Goal: Transaction & Acquisition: Purchase product/service

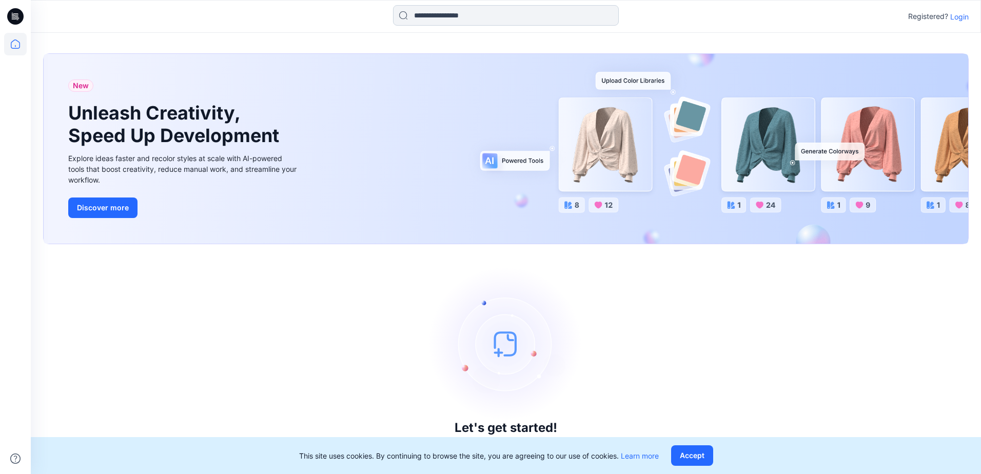
click at [452, 21] on input at bounding box center [506, 15] width 226 height 21
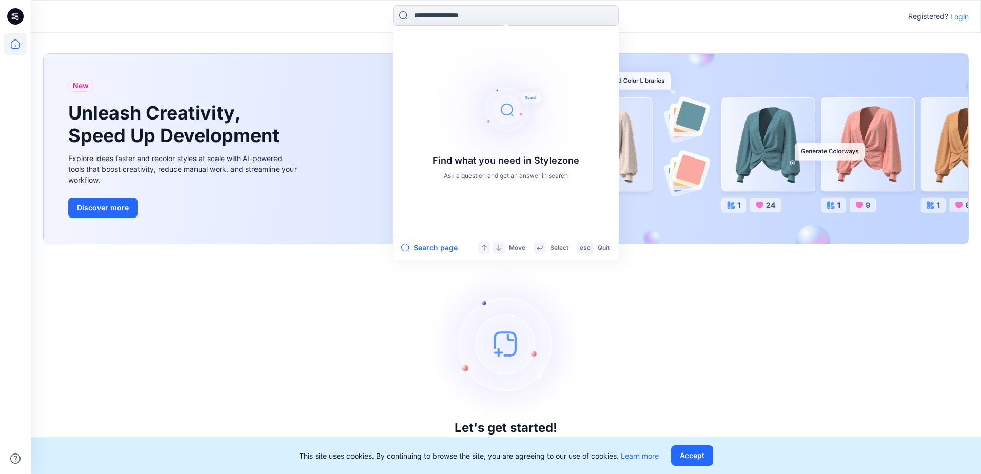
click at [954, 18] on p "Login" at bounding box center [959, 16] width 18 height 11
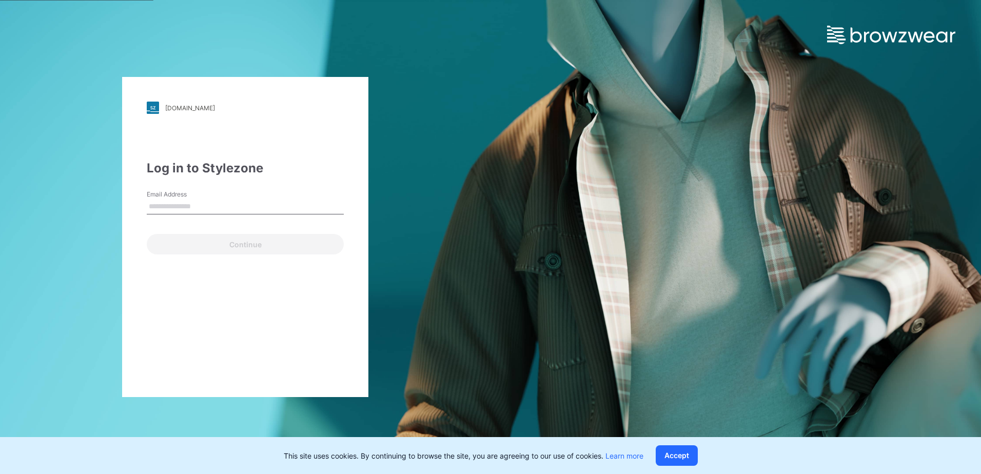
click at [256, 209] on input "Email Address" at bounding box center [245, 206] width 197 height 15
type input "**********"
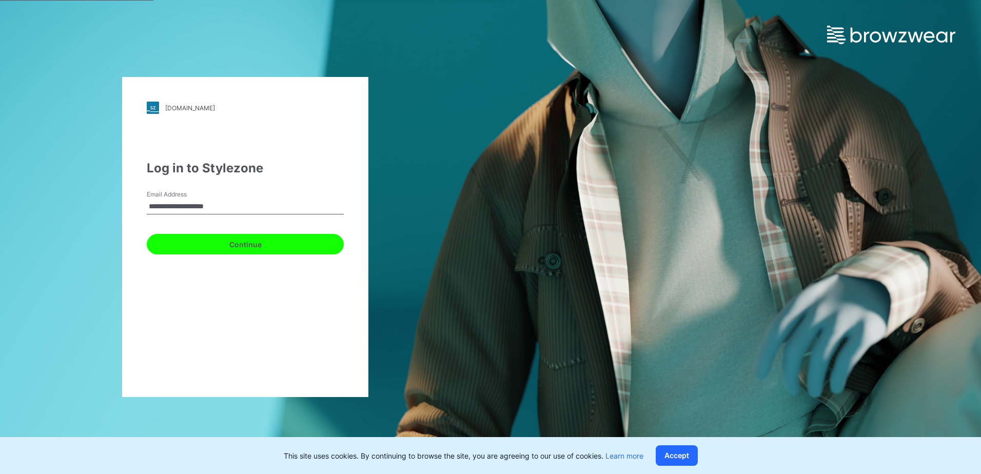
click at [183, 248] on button "Continue" at bounding box center [245, 244] width 197 height 21
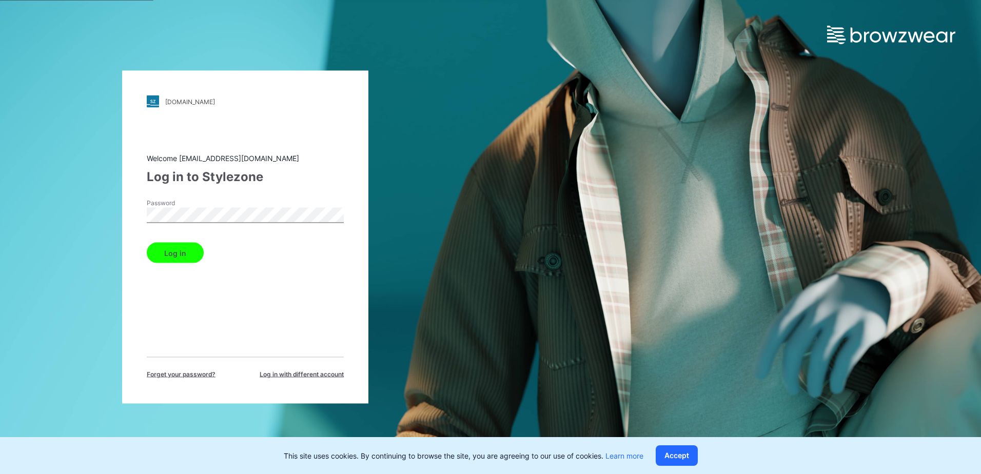
click at [165, 247] on button "Log in" at bounding box center [175, 253] width 57 height 21
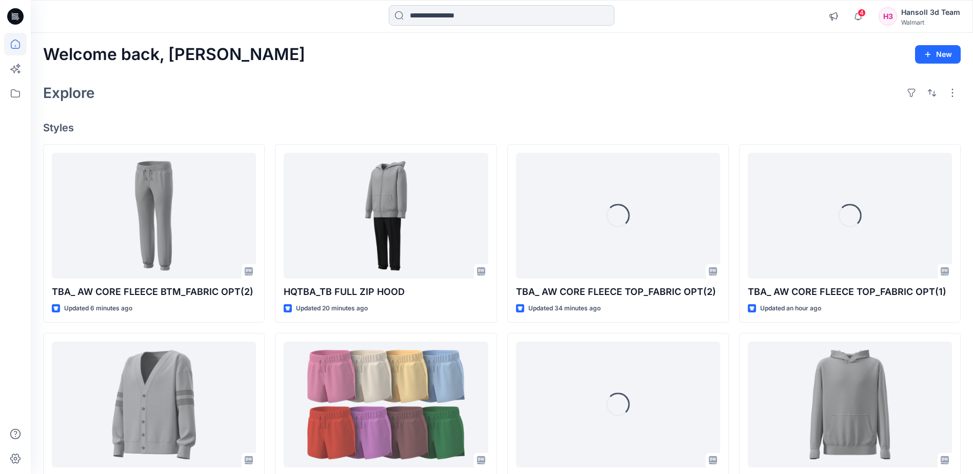
click at [487, 13] on input at bounding box center [502, 15] width 226 height 21
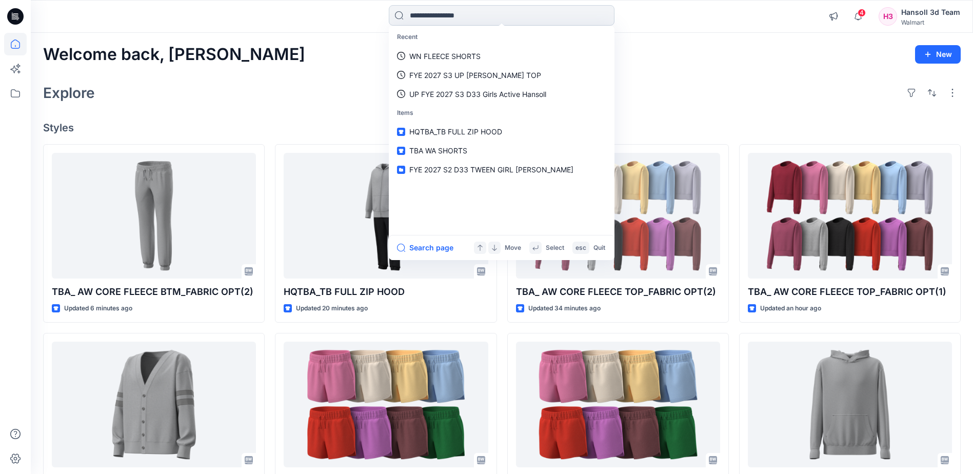
paste input "**********"
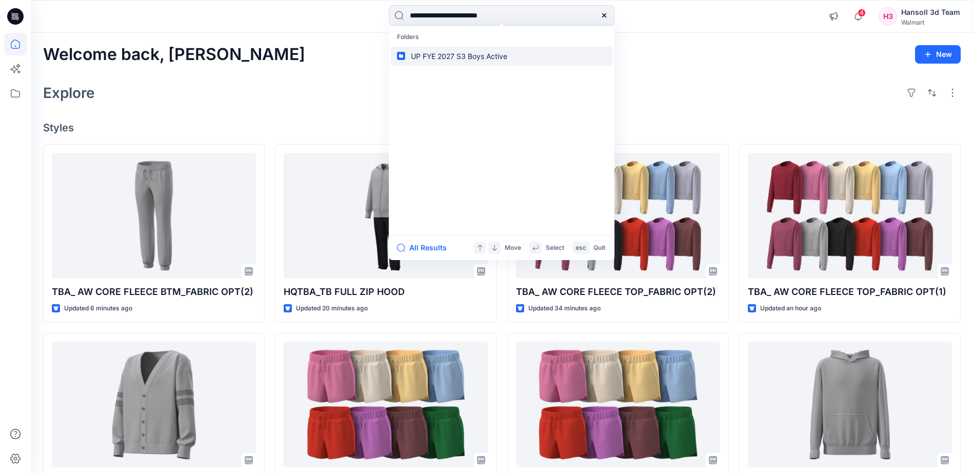
type input "**********"
click at [487, 60] on mark "UP FYE 2027 S3 Boys Active" at bounding box center [459, 56] width 100 height 12
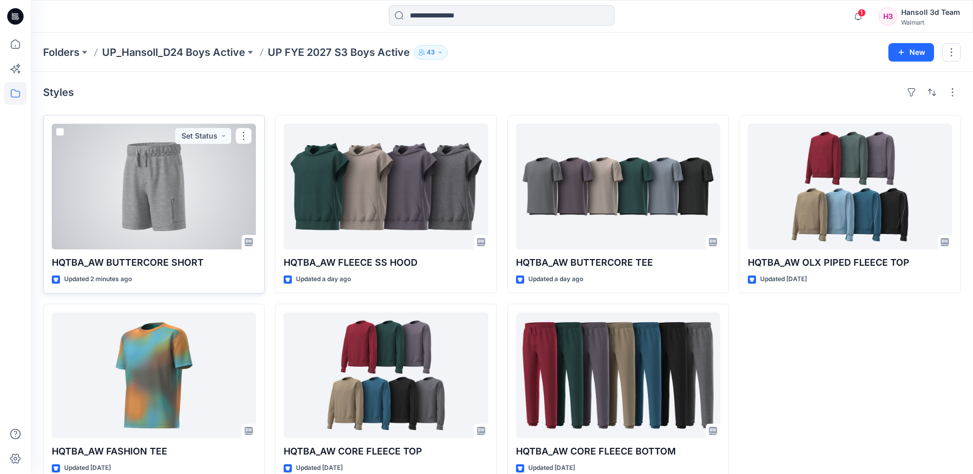
click at [190, 210] on div at bounding box center [154, 187] width 204 height 126
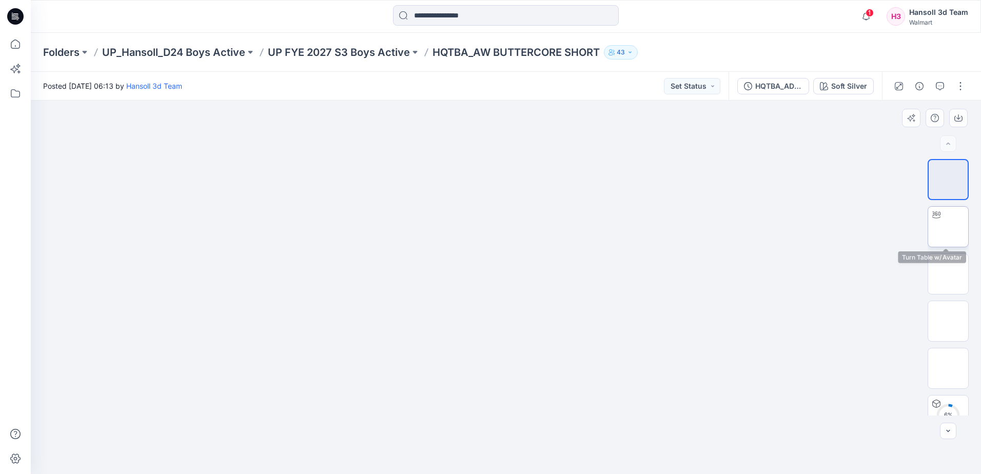
click at [954, 233] on img at bounding box center [948, 227] width 40 height 32
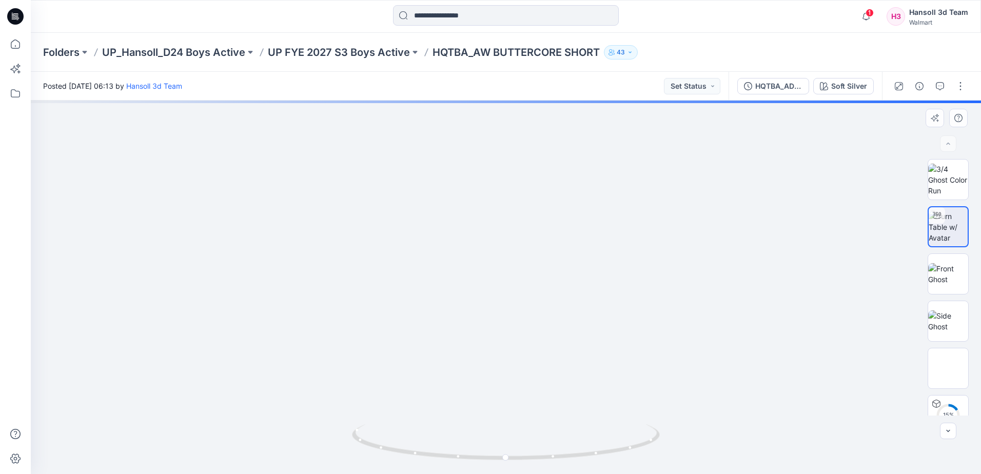
drag, startPoint x: 552, startPoint y: 324, endPoint x: 553, endPoint y: 161, distance: 162.6
drag, startPoint x: 537, startPoint y: 234, endPoint x: 537, endPoint y: 243, distance: 9.2
click at [621, 450] on icon at bounding box center [507, 443] width 310 height 38
drag, startPoint x: 619, startPoint y: 450, endPoint x: 572, endPoint y: 458, distance: 48.3
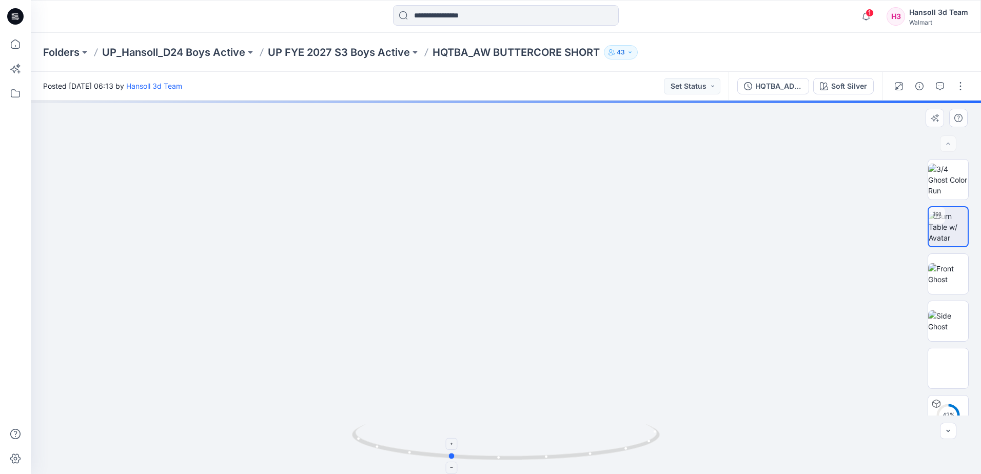
click at [572, 458] on icon at bounding box center [507, 443] width 310 height 38
drag, startPoint x: 572, startPoint y: 459, endPoint x: 511, endPoint y: 461, distance: 60.6
click at [511, 461] on icon at bounding box center [507, 443] width 310 height 38
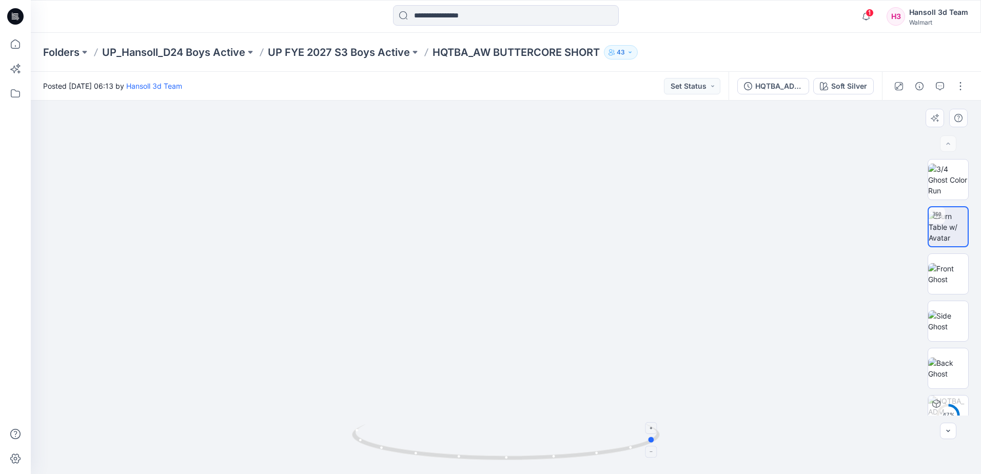
drag, startPoint x: 578, startPoint y: 463, endPoint x: 537, endPoint y: 462, distance: 40.5
click at [537, 462] on div at bounding box center [506, 448] width 308 height 51
drag, startPoint x: 584, startPoint y: 458, endPoint x: 543, endPoint y: 458, distance: 41.0
click at [543, 458] on icon at bounding box center [507, 443] width 310 height 38
